Goal: Information Seeking & Learning: Learn about a topic

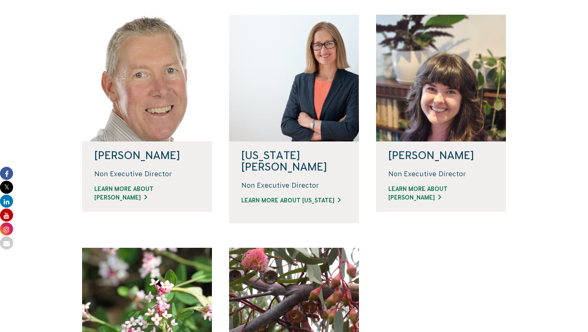
scroll to position [262, 0]
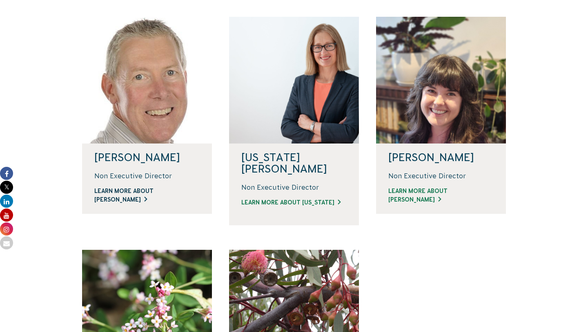
click at [180, 192] on link "LEARN MORE ABOUT [PERSON_NAME]" at bounding box center [146, 195] width 105 height 17
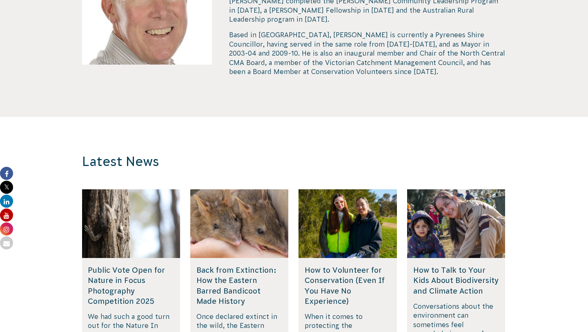
scroll to position [463, 0]
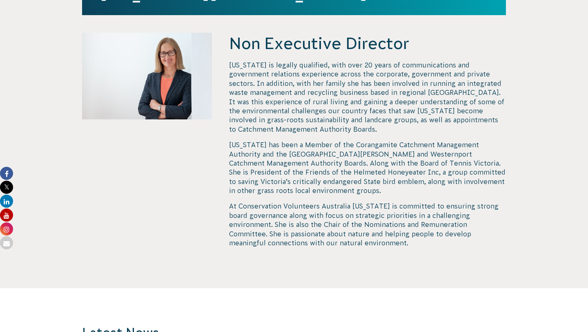
scroll to position [312, 0]
